Goal: Check status: Check status

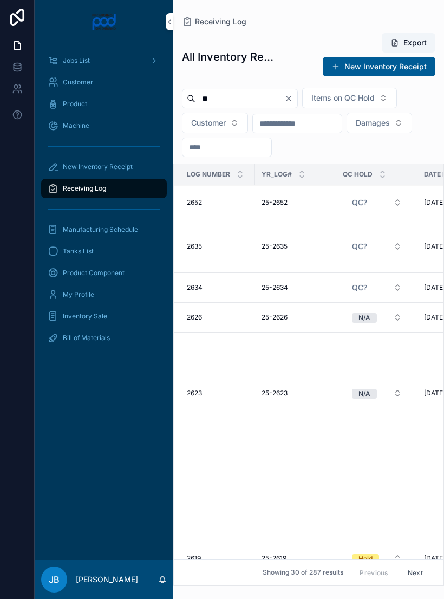
type input "*"
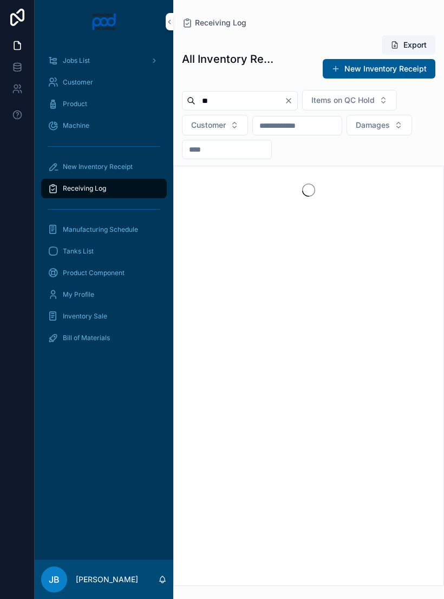
type input "*"
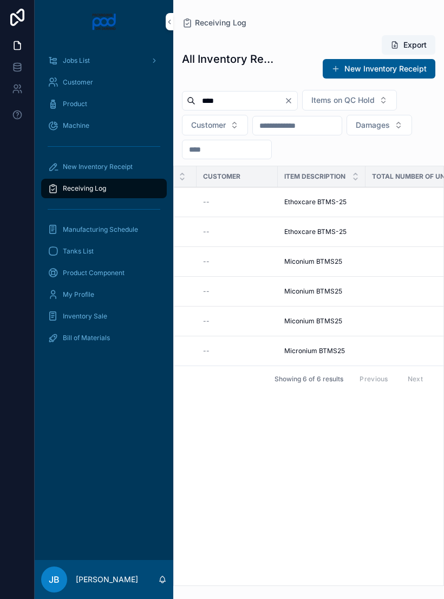
scroll to position [0, 307]
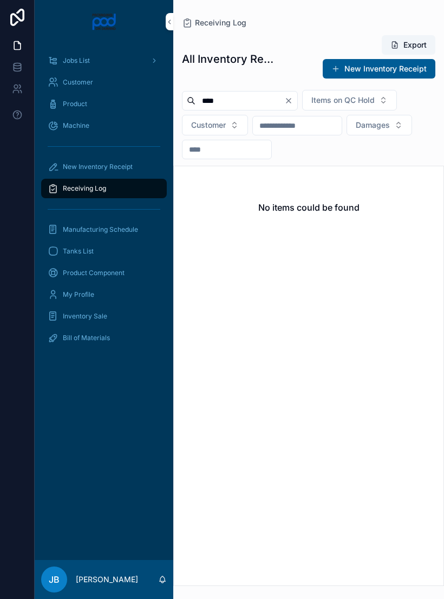
type input "****"
click at [293, 100] on icon "Clear" at bounding box center [288, 100] width 9 height 9
click at [311, 99] on div "Items on QC Hold Customer Damages" at bounding box center [308, 124] width 271 height 69
click at [312, 98] on button "Items on QC Hold" at bounding box center [336, 100] width 95 height 21
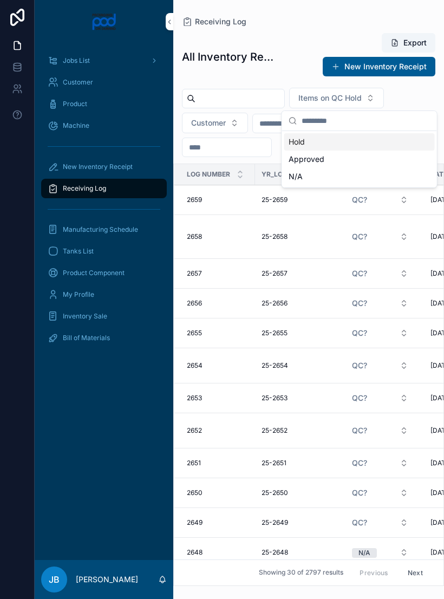
click at [260, 99] on input "scrollable content" at bounding box center [239, 98] width 89 height 15
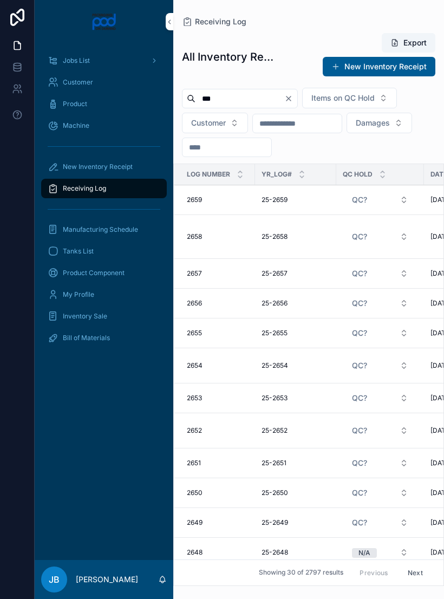
type input "****"
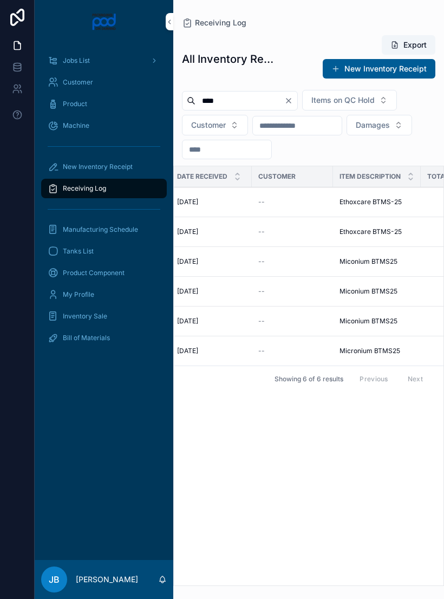
scroll to position [0, 265]
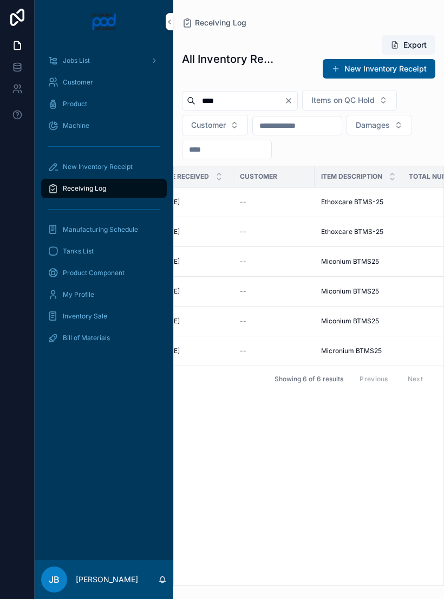
click at [349, 204] on span "Ethoxcare BTMS-25" at bounding box center [352, 202] width 62 height 9
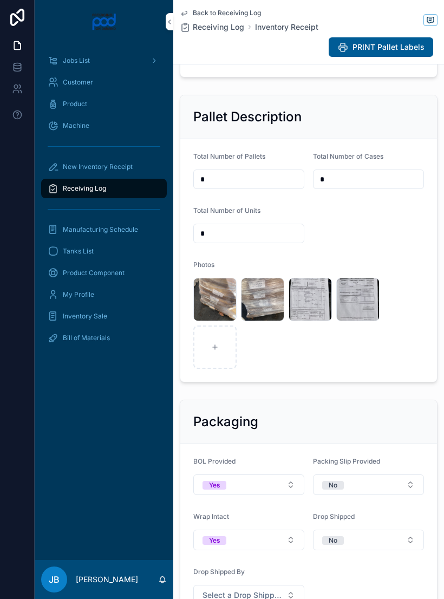
scroll to position [337, 0]
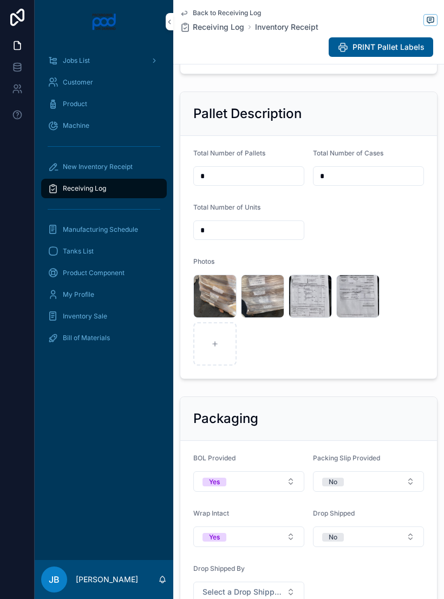
click at [0, 0] on div "image .jpg" at bounding box center [0, 0] width 0 height 0
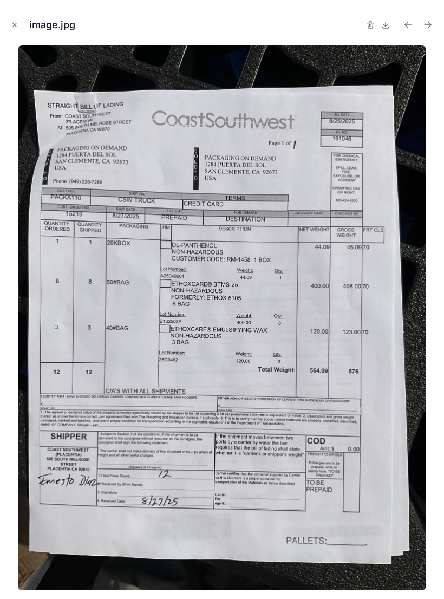
click at [9, 30] on button "Close modal" at bounding box center [15, 25] width 12 height 12
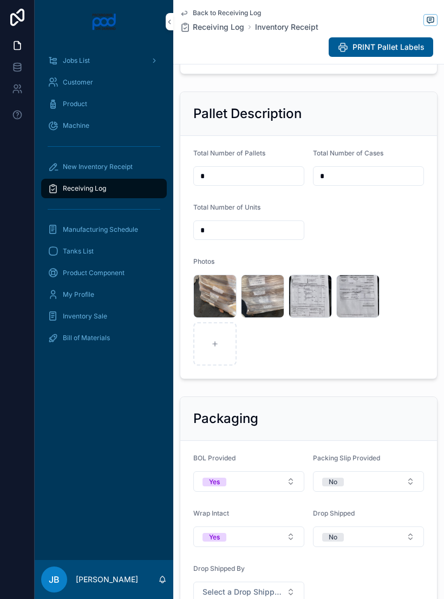
click at [103, 189] on span "Receiving Log" at bounding box center [84, 188] width 43 height 9
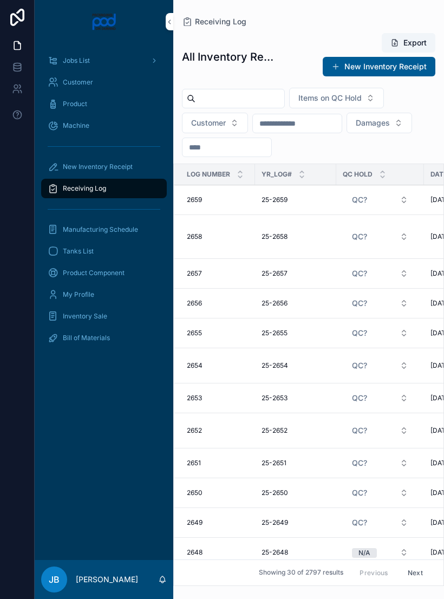
click at [251, 96] on input "scrollable content" at bounding box center [239, 98] width 89 height 15
type input "*******"
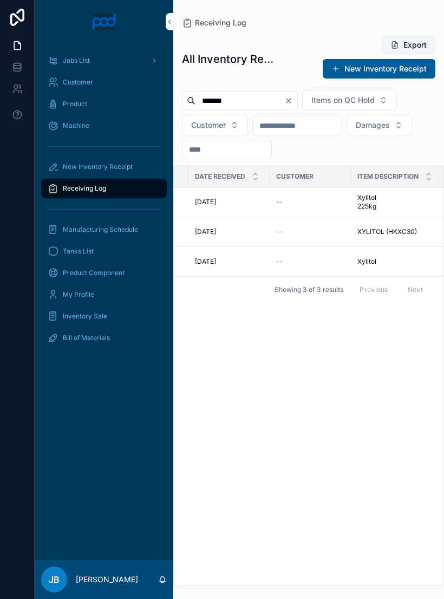
scroll to position [0, 238]
click at [363, 207] on span "Xylitol 225kg" at bounding box center [369, 201] width 40 height 17
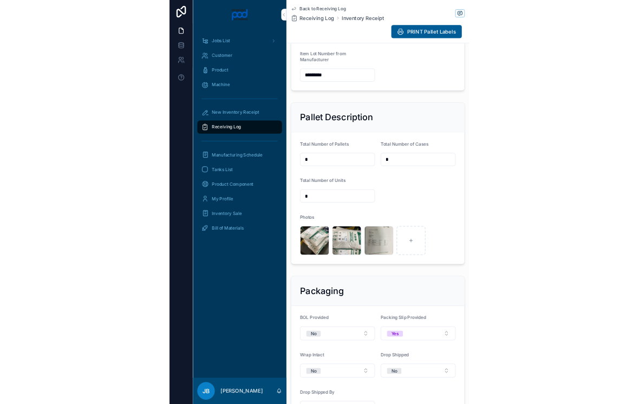
scroll to position [382, 0]
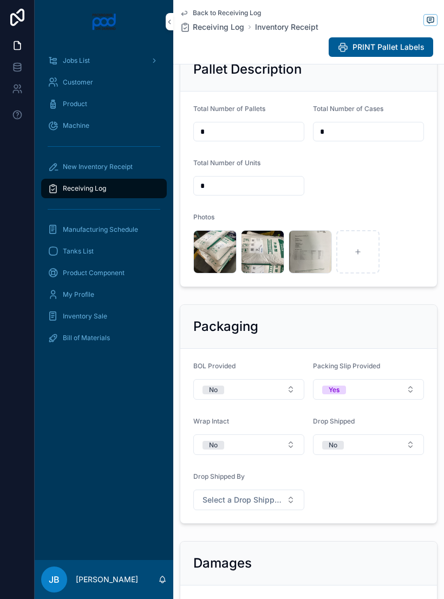
click at [266, 264] on div "image .jpg" at bounding box center [262, 251] width 43 height 43
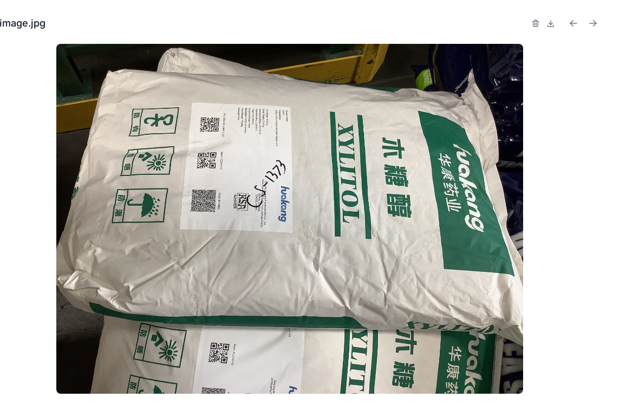
scroll to position [15, 0]
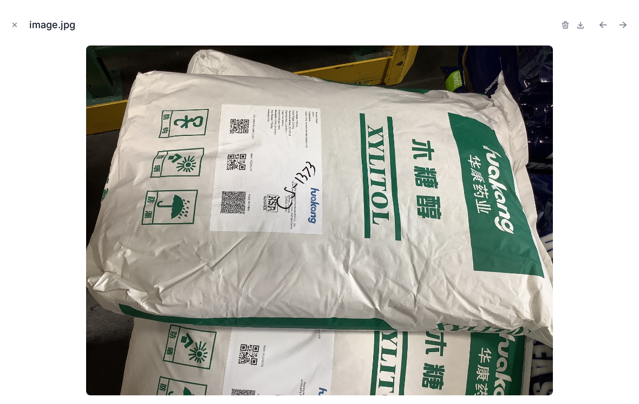
click at [261, 219] on img at bounding box center [319, 220] width 466 height 350
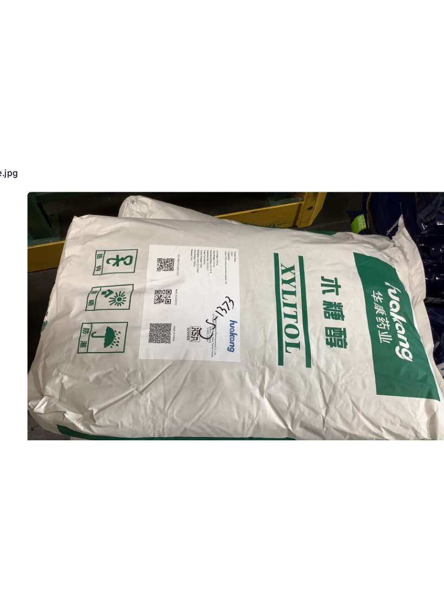
scroll to position [1, 0]
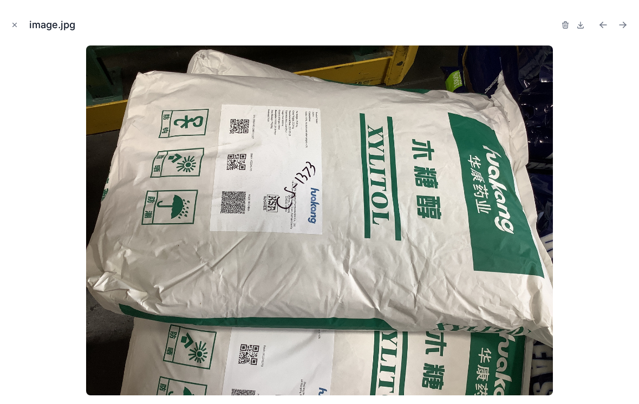
click at [9, 28] on button "Close modal" at bounding box center [15, 25] width 12 height 12
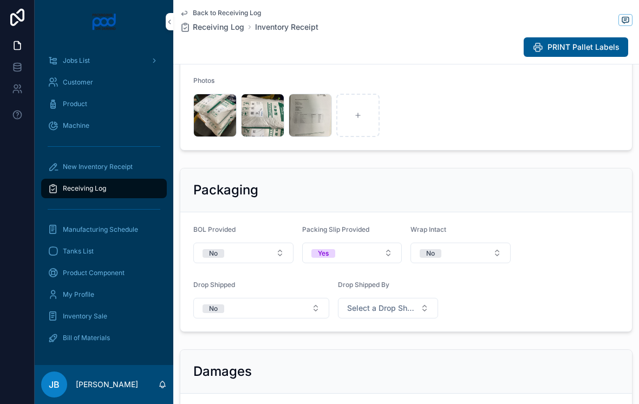
click at [257, 116] on div "image .jpg" at bounding box center [262, 115] width 43 height 43
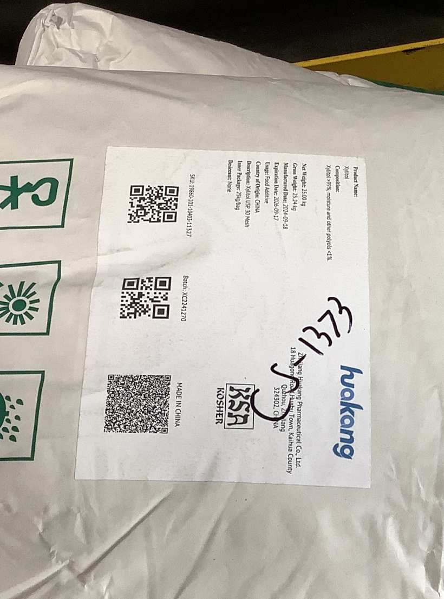
click at [34, 158] on img at bounding box center [222, 318] width 427 height 320
click at [30, 158] on img at bounding box center [222, 318] width 427 height 320
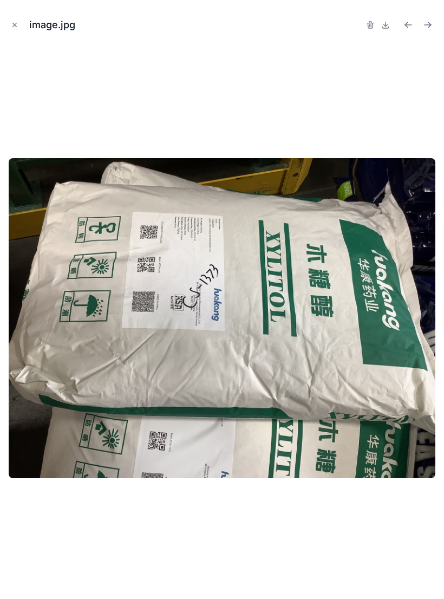
click at [223, 126] on div at bounding box center [222, 317] width 427 height 545
click at [12, 27] on icon "Close modal" at bounding box center [15, 25] width 8 height 8
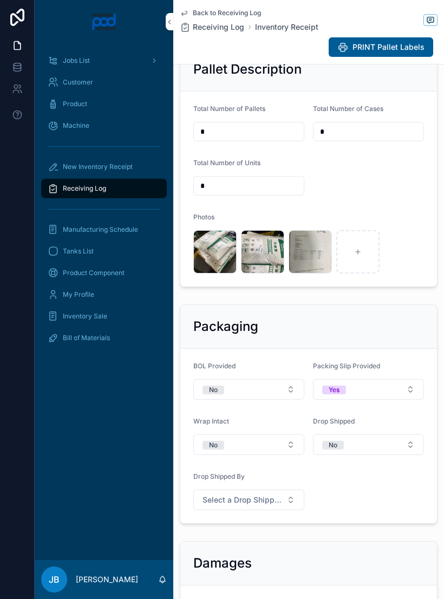
click at [12, 40] on icon at bounding box center [17, 45] width 11 height 11
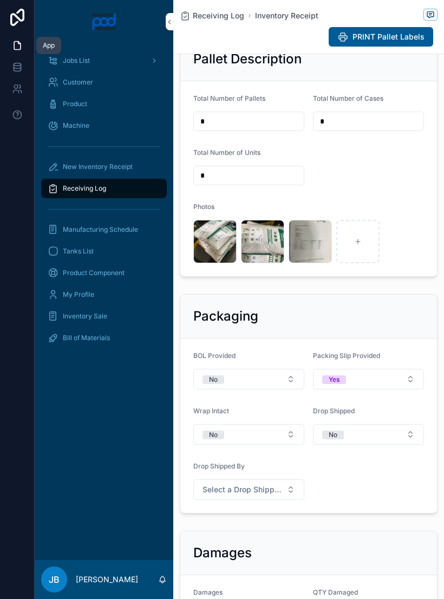
click at [0, 0] on div "scrollable content" at bounding box center [0, 0] width 0 height 0
click at [314, 245] on div "image .jpg" at bounding box center [310, 241] width 43 height 43
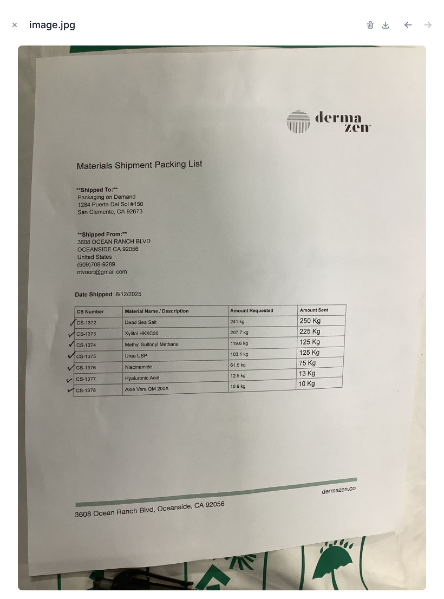
click at [16, 25] on icon "Close modal" at bounding box center [15, 25] width 8 height 8
